Goal: Find specific page/section: Find specific page/section

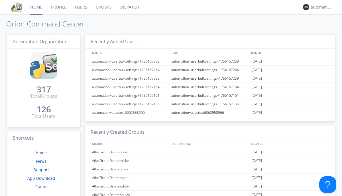
click at [129, 7] on link "Dispatch" at bounding box center [129, 7] width 27 height 14
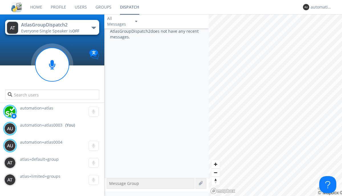
click at [93, 28] on div "button" at bounding box center [93, 28] width 5 height 2
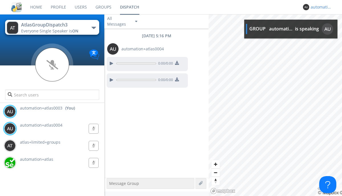
click at [319, 7] on div "automation+atlas0003" at bounding box center [320, 7] width 21 height 6
